Goal: Contribute content: Contribute content

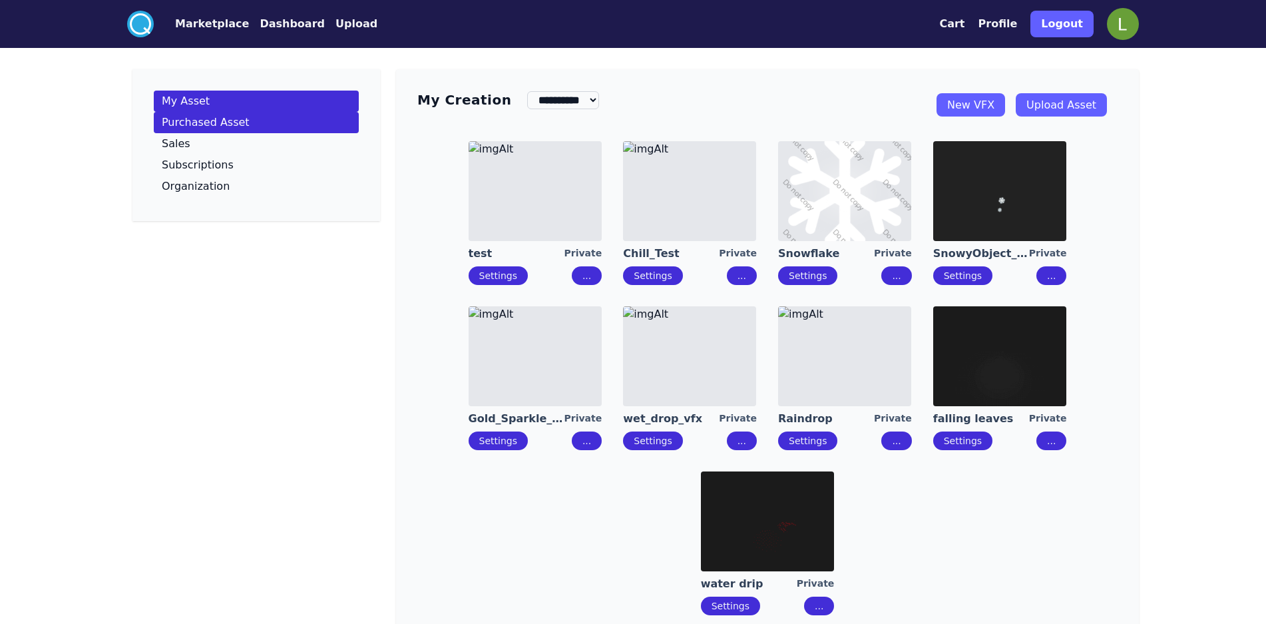
click at [219, 120] on p "Purchased Asset" at bounding box center [206, 122] width 88 height 11
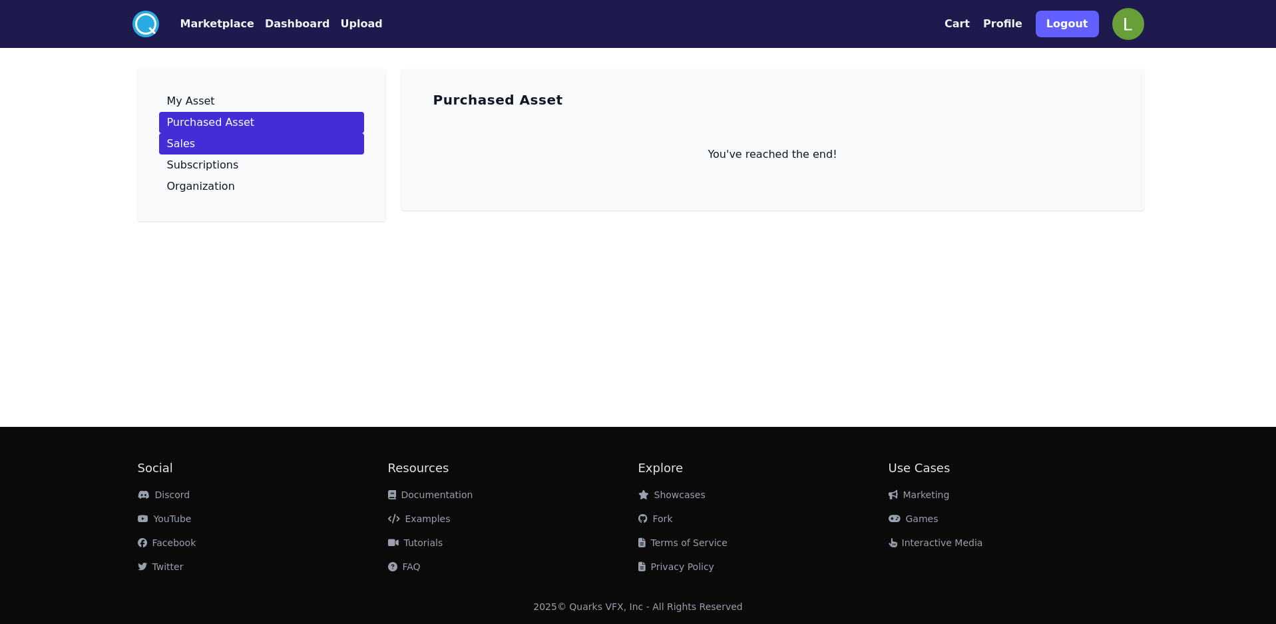
click at [212, 148] on link "Sales" at bounding box center [261, 143] width 205 height 21
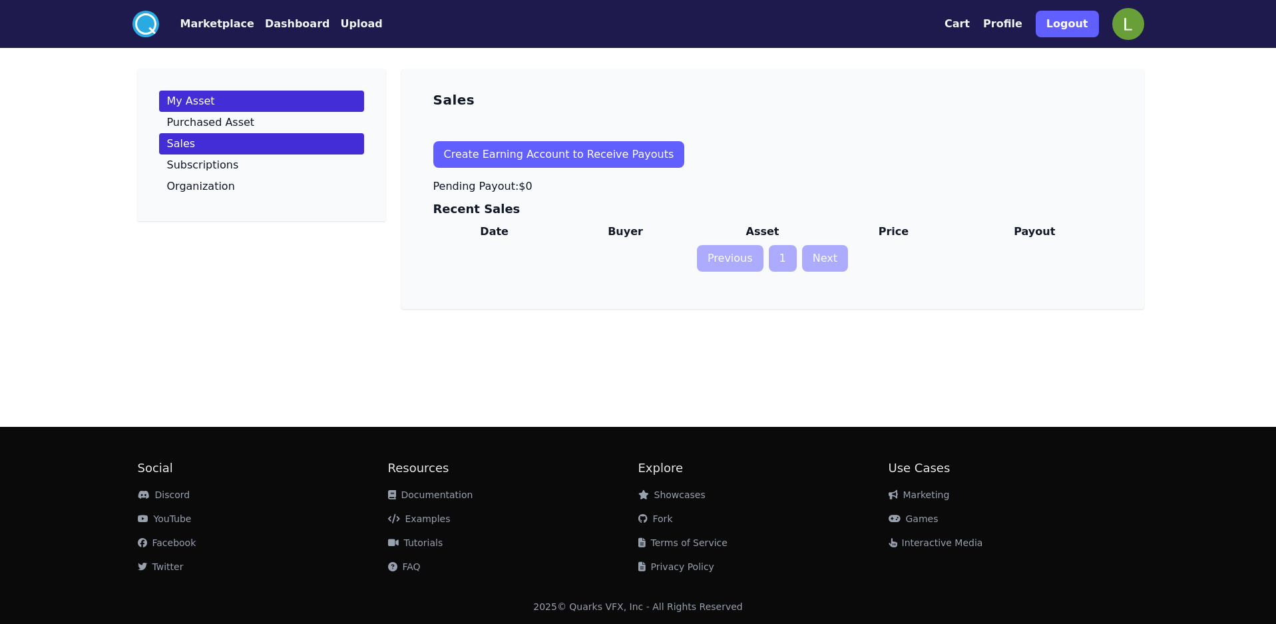
click at [220, 99] on link "My Asset" at bounding box center [261, 101] width 205 height 21
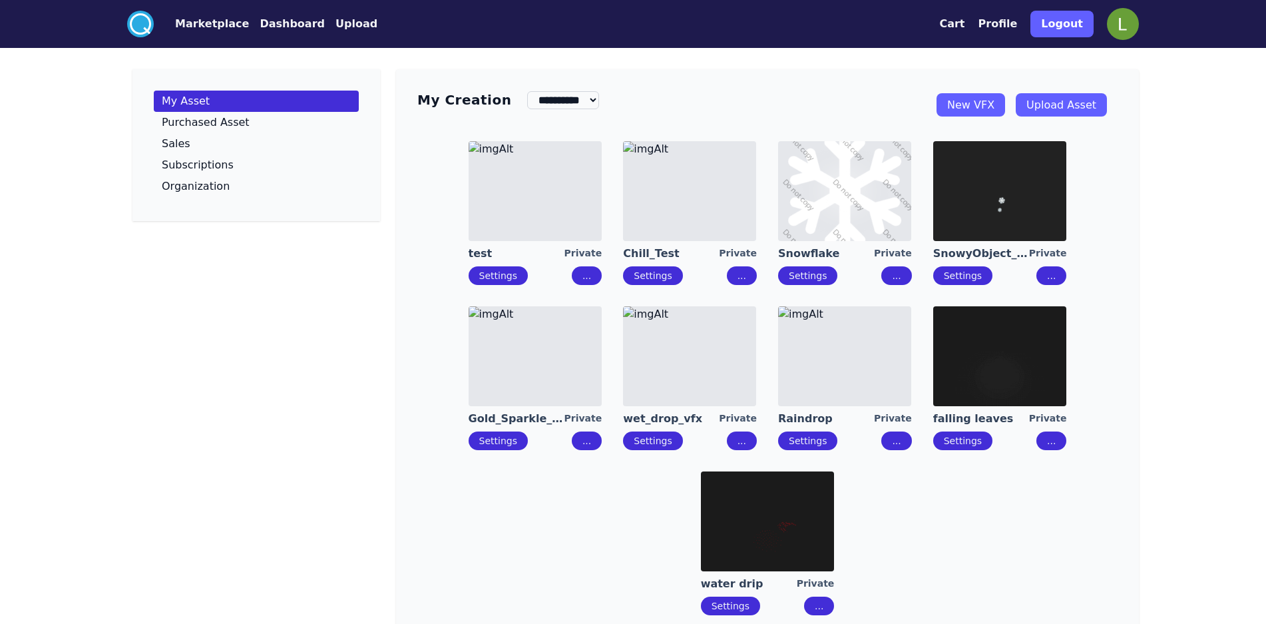
click at [199, 20] on button "Marketplace" at bounding box center [212, 24] width 74 height 16
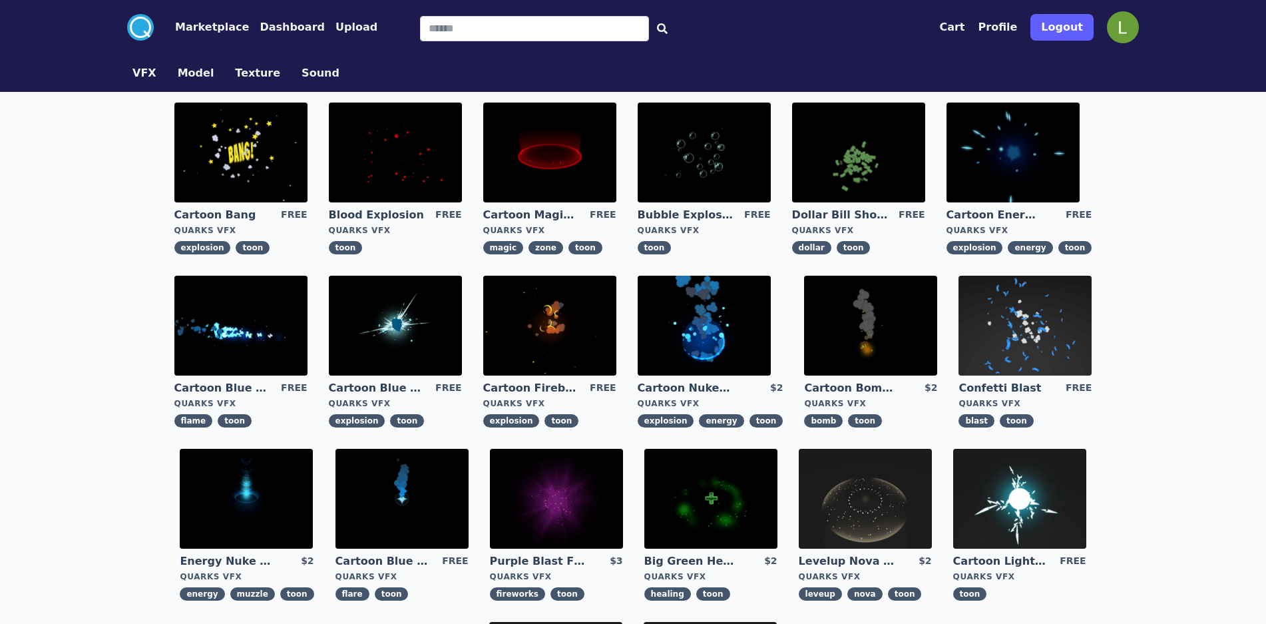
click at [837, 168] on img at bounding box center [858, 153] width 133 height 100
click at [1016, 322] on img at bounding box center [1024, 326] width 133 height 100
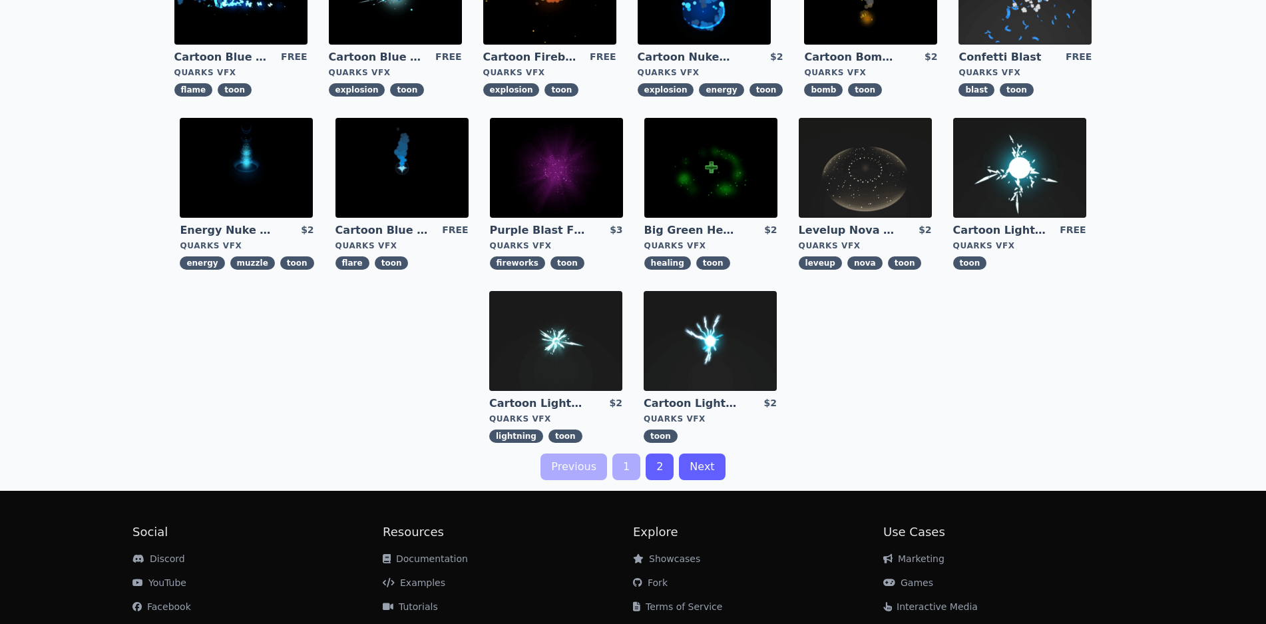
scroll to position [333, 0]
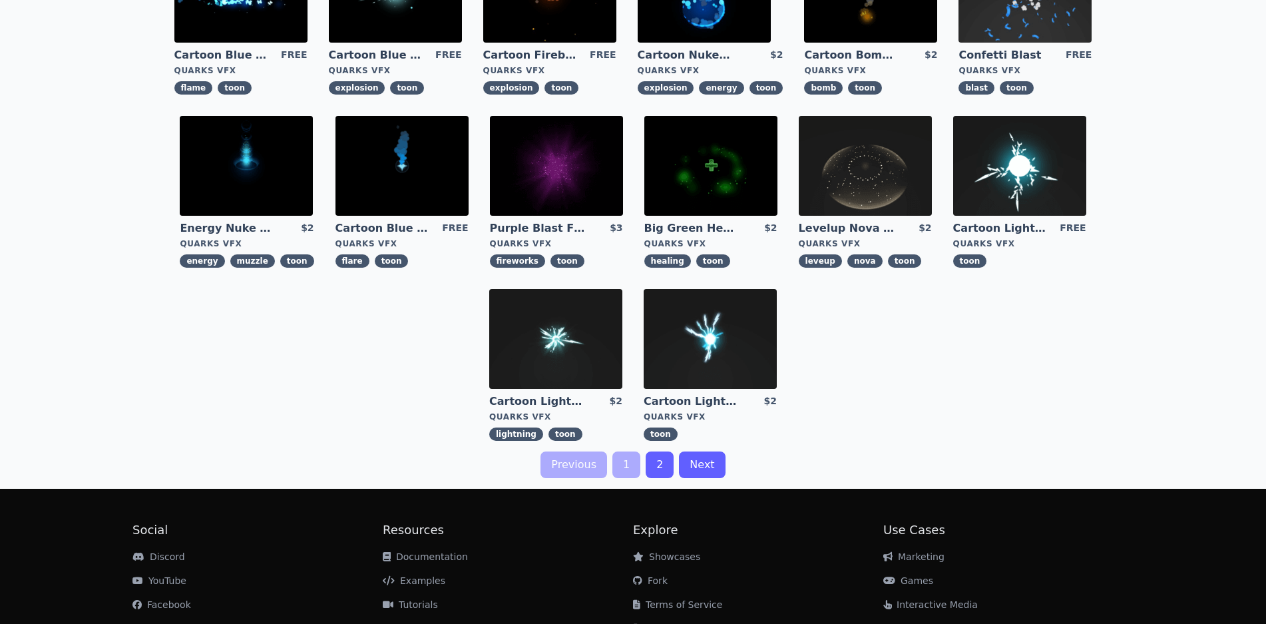
click at [662, 459] on link "2" at bounding box center [660, 464] width 28 height 27
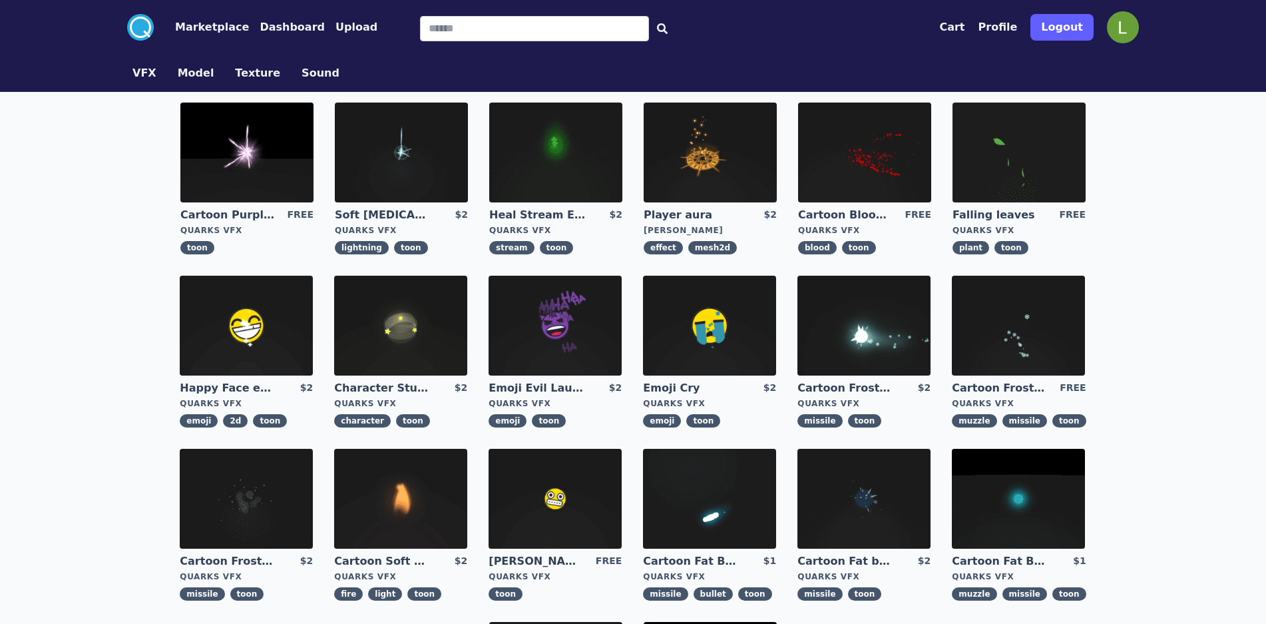
scroll to position [395, 0]
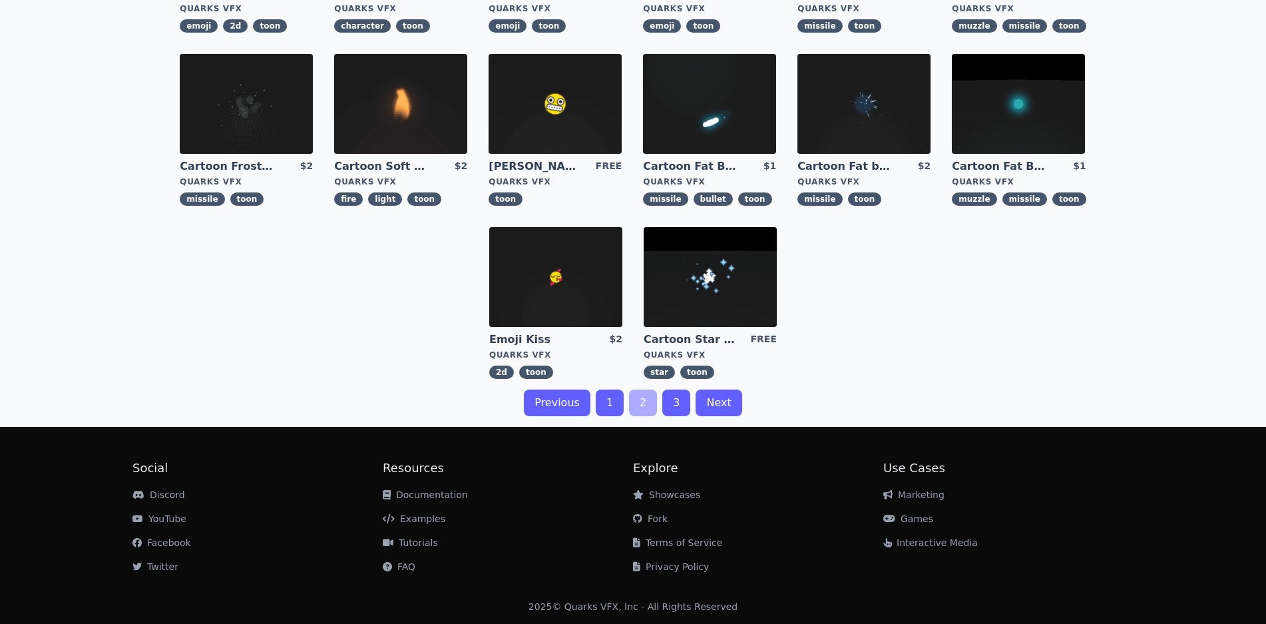
click at [676, 398] on link "3" at bounding box center [676, 402] width 28 height 27
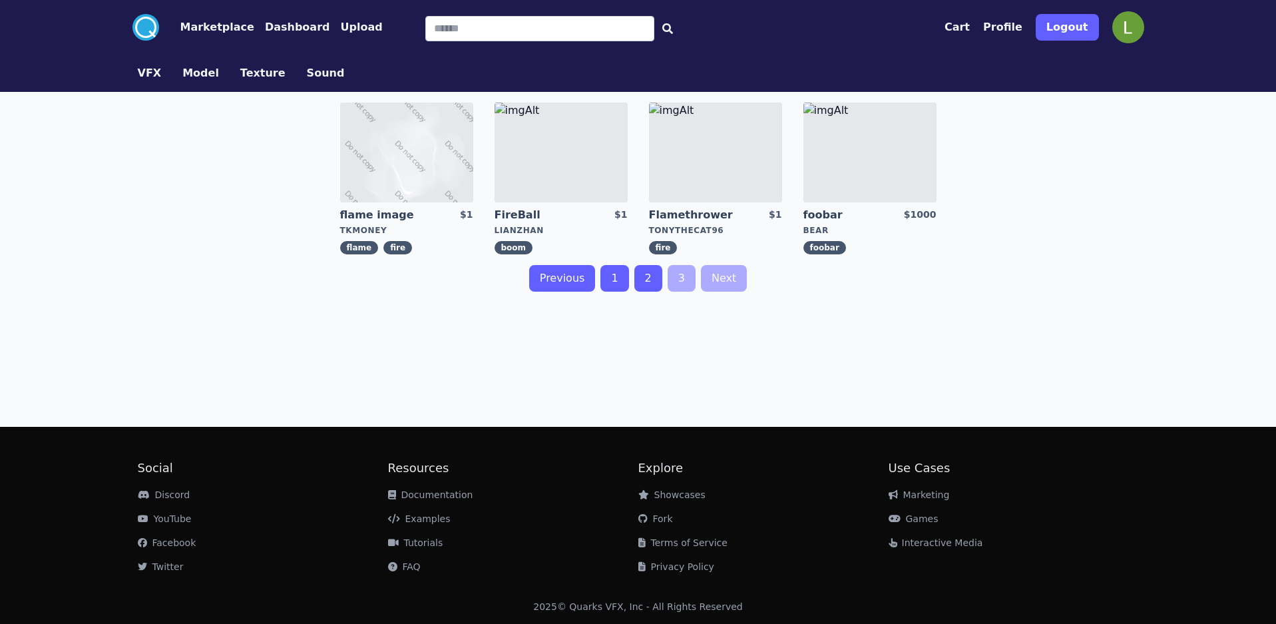
click at [612, 285] on link "1" at bounding box center [614, 278] width 28 height 27
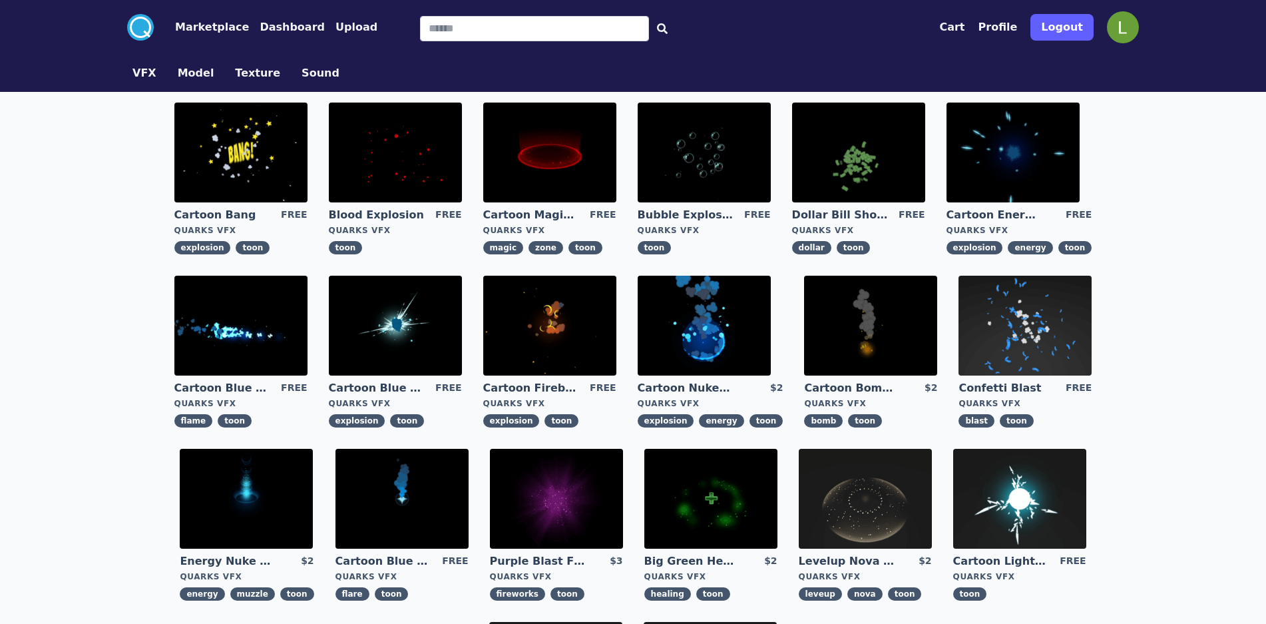
click at [837, 159] on img at bounding box center [858, 153] width 133 height 100
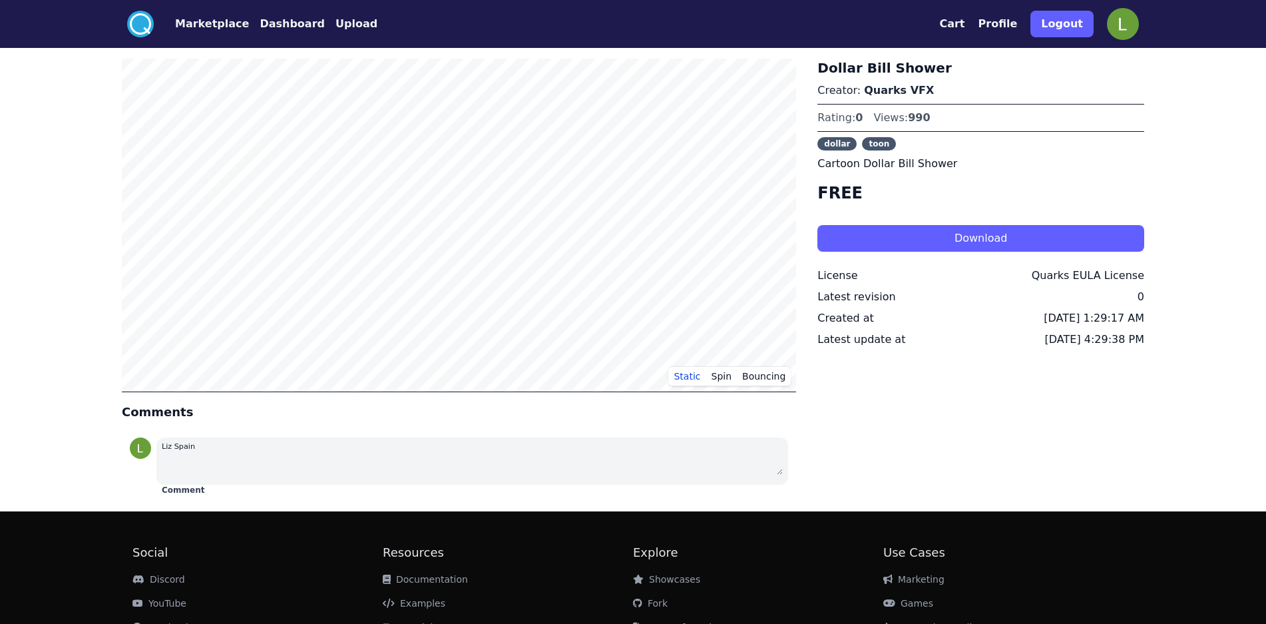
click at [206, 17] on button "Marketplace" at bounding box center [212, 24] width 74 height 16
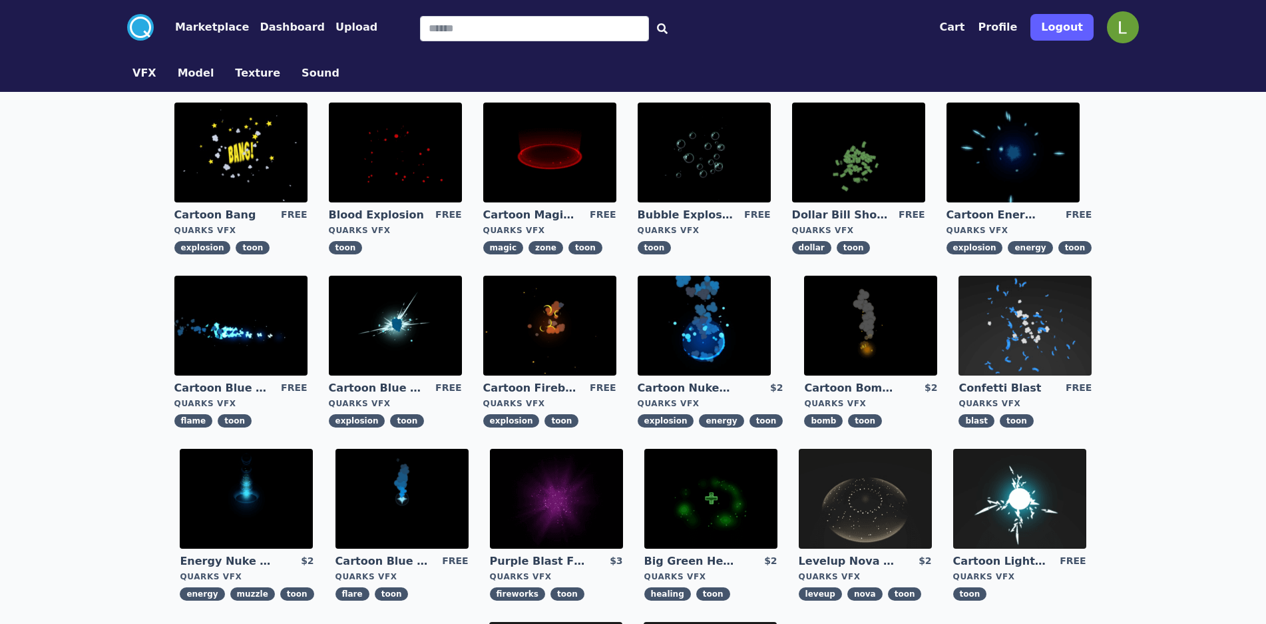
click at [294, 24] on button "Dashboard" at bounding box center [292, 27] width 65 height 16
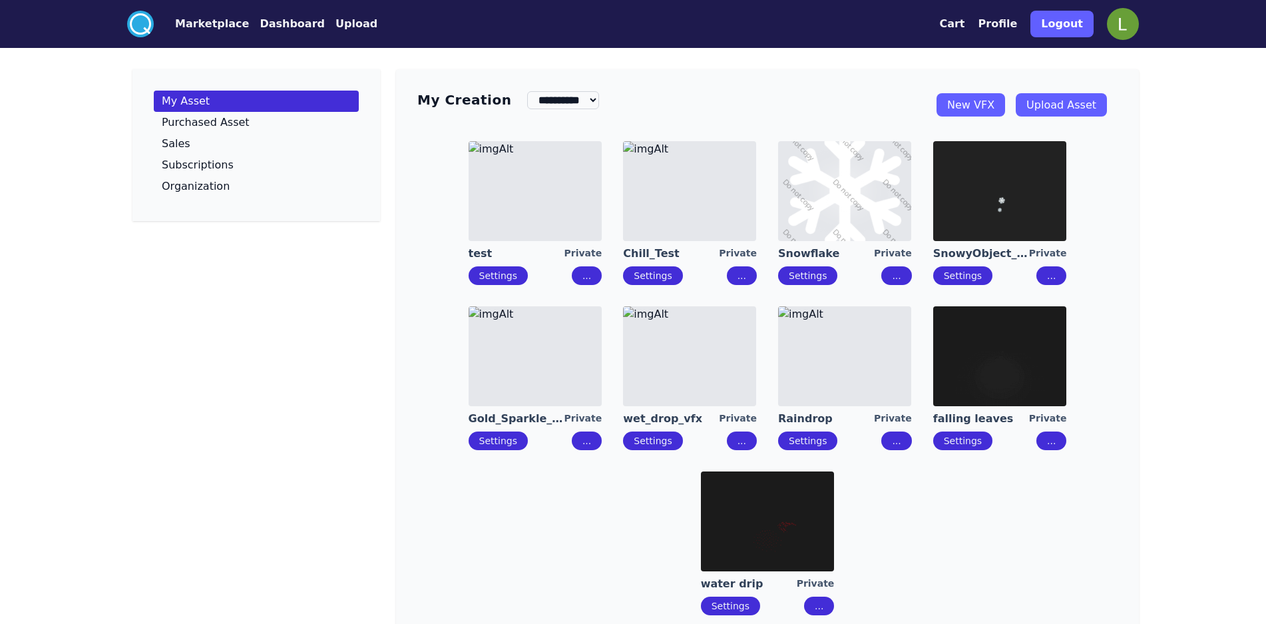
click at [1075, 108] on link "Upload Asset" at bounding box center [1061, 104] width 91 height 23
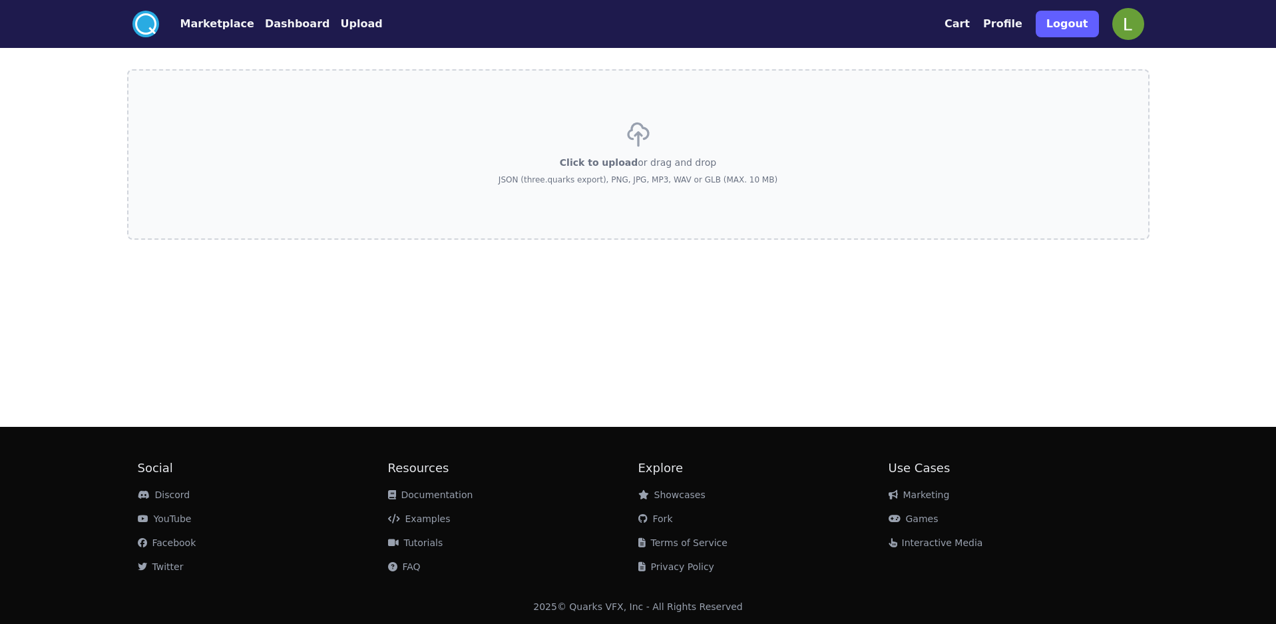
click at [612, 157] on span "Click to upload" at bounding box center [599, 162] width 78 height 11
click at [0, 0] on input "Click to upload or drag and drop JSON (three.quarks export), PNG, JPG, MP3, WAV…" at bounding box center [0, 0] width 0 height 0
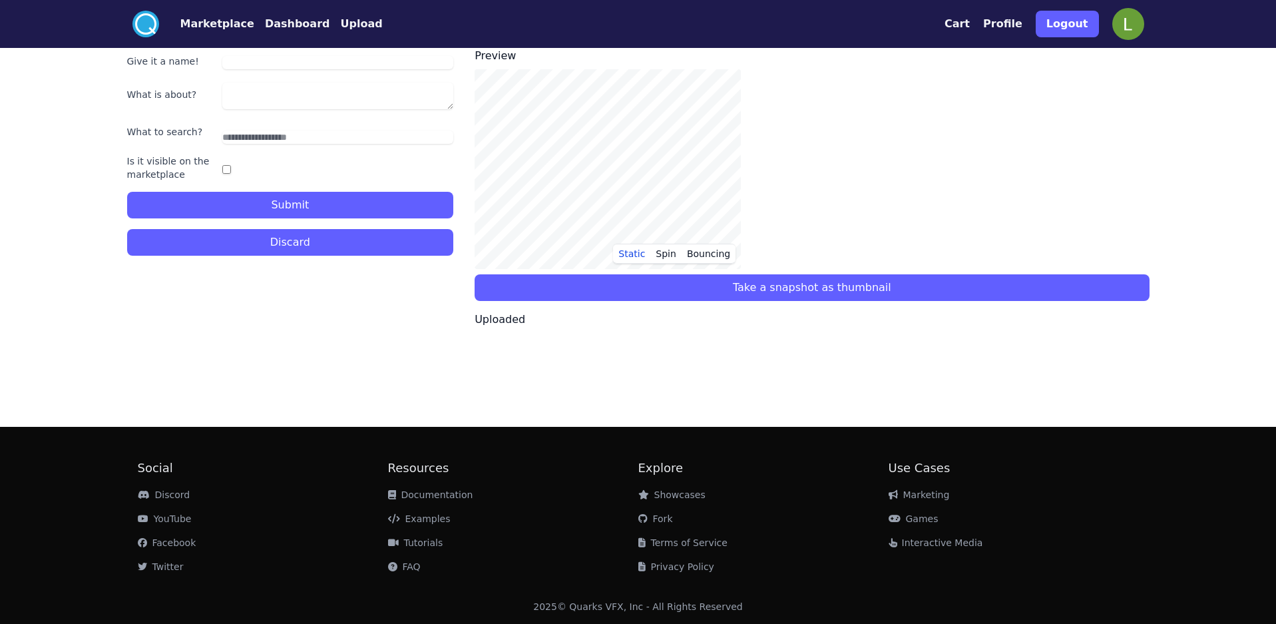
click at [824, 53] on h3 "Preview" at bounding box center [812, 56] width 674 height 16
